Goal: Task Accomplishment & Management: Use online tool/utility

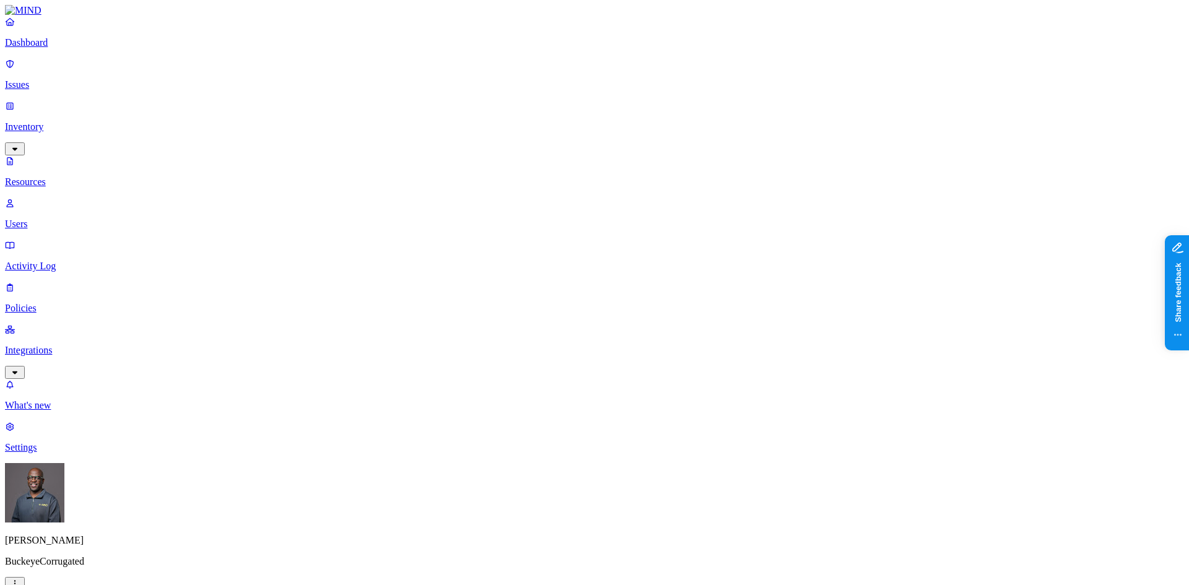
scroll to position [62, 0]
click at [64, 219] on p "Users" at bounding box center [594, 224] width 1179 height 11
click at [55, 177] on p "Resources" at bounding box center [594, 182] width 1179 height 11
